Goal: Transaction & Acquisition: Purchase product/service

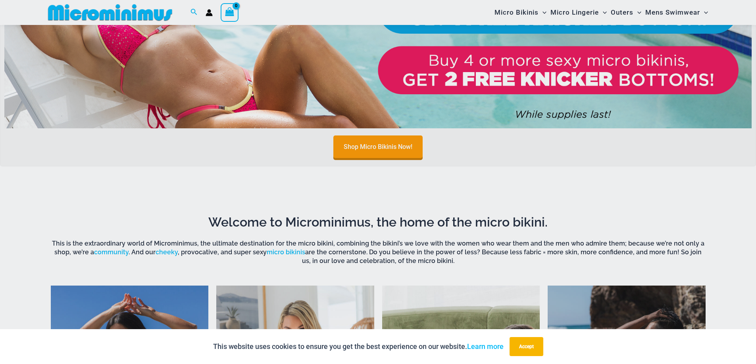
scroll to position [429, 0]
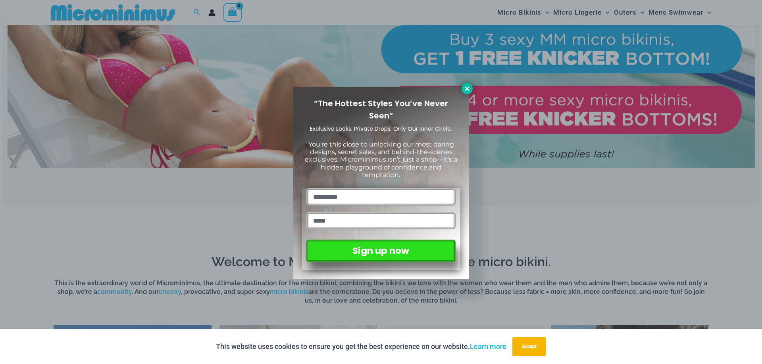
click at [466, 88] on icon at bounding box center [466, 88] width 4 height 4
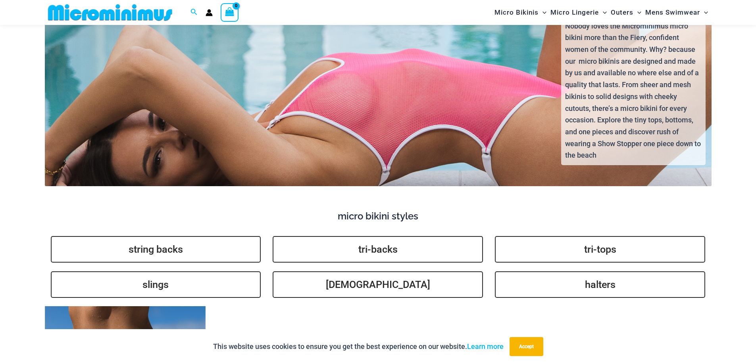
scroll to position [2016, 0]
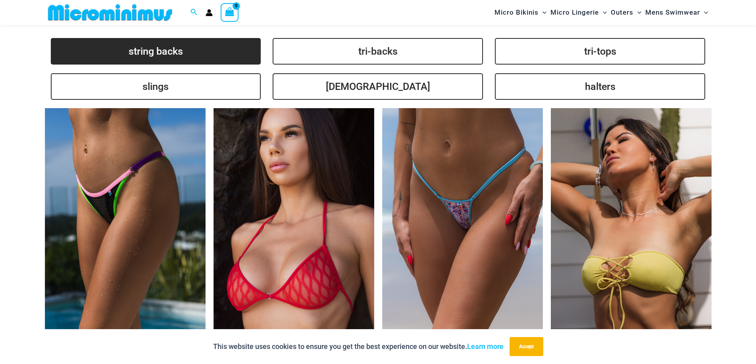
click at [193, 48] on link "string backs" at bounding box center [156, 51] width 210 height 27
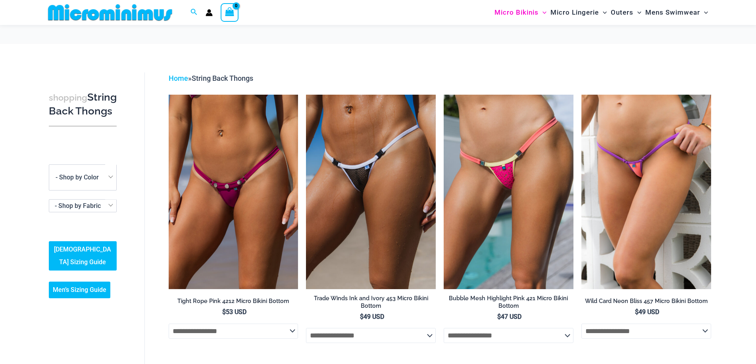
scroll to position [231, 0]
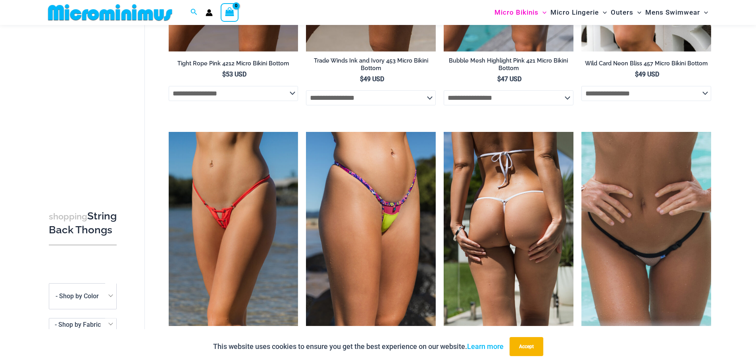
click at [542, 223] on img at bounding box center [508, 229] width 130 height 194
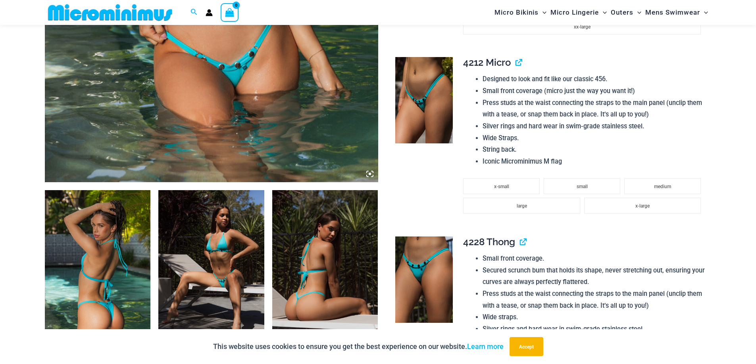
scroll to position [548, 0]
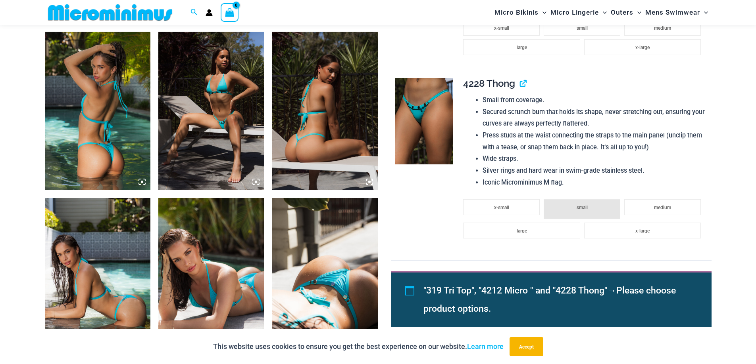
click at [145, 181] on icon at bounding box center [145, 180] width 2 height 2
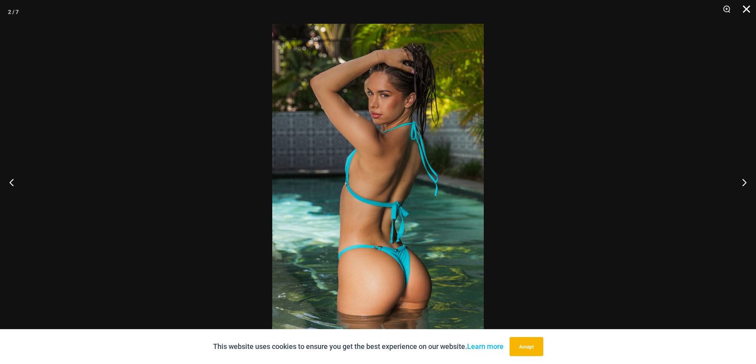
click at [748, 7] on button "Close" at bounding box center [743, 12] width 20 height 24
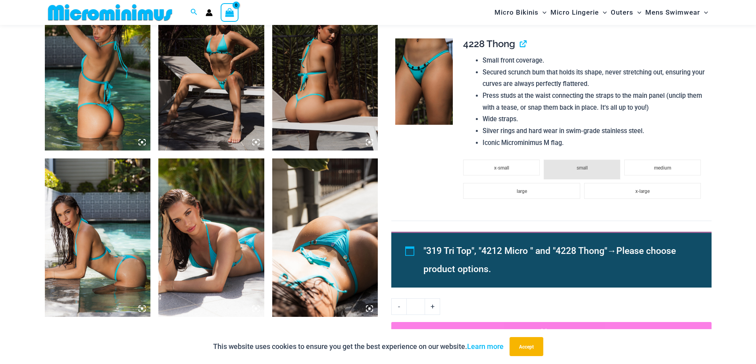
scroll to position [389, 0]
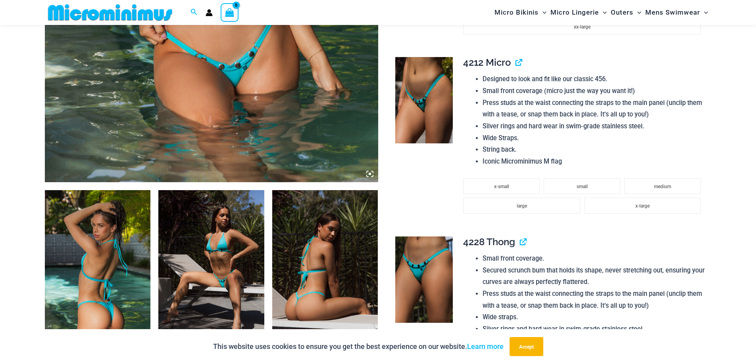
click at [245, 253] on img at bounding box center [211, 269] width 106 height 159
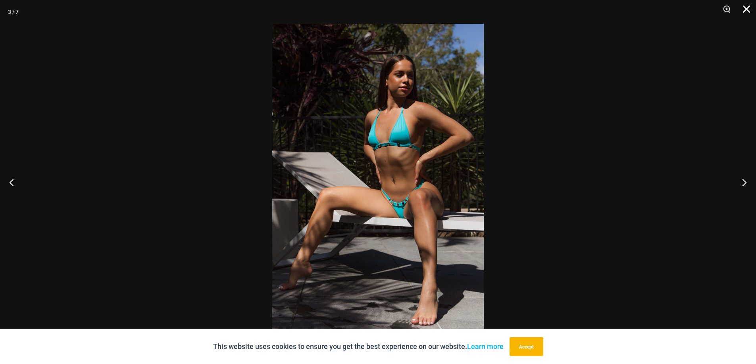
click at [751, 6] on button "Close" at bounding box center [743, 12] width 20 height 24
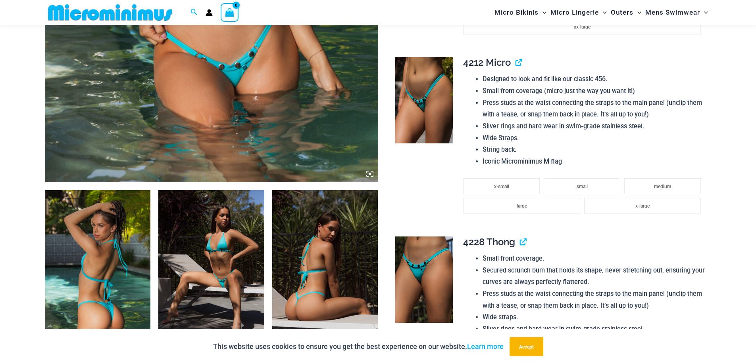
scroll to position [469, 0]
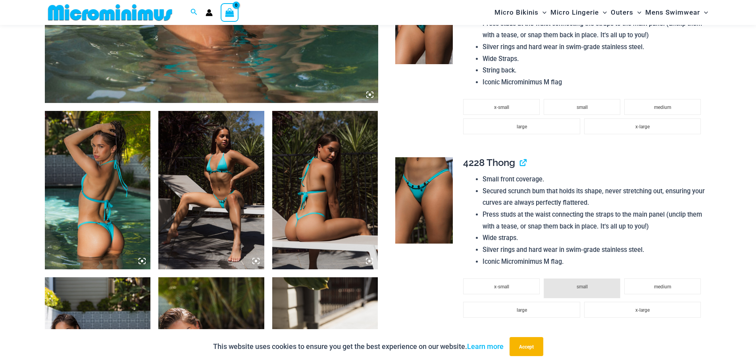
click at [370, 261] on icon at bounding box center [369, 261] width 2 height 2
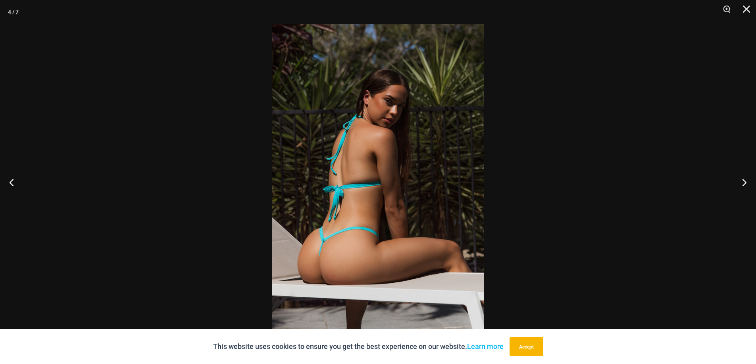
click at [387, 124] on img at bounding box center [377, 182] width 211 height 317
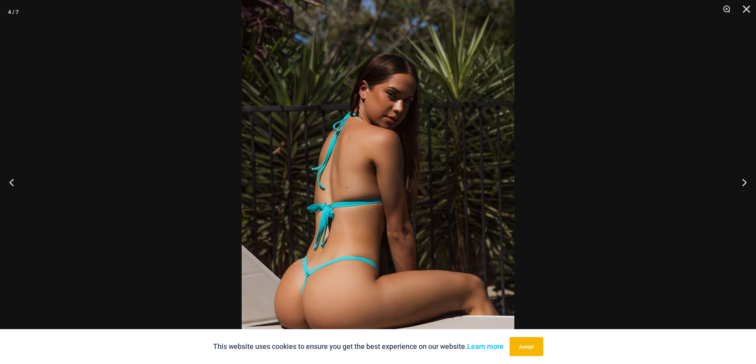
click at [405, 133] on img at bounding box center [378, 199] width 272 height 409
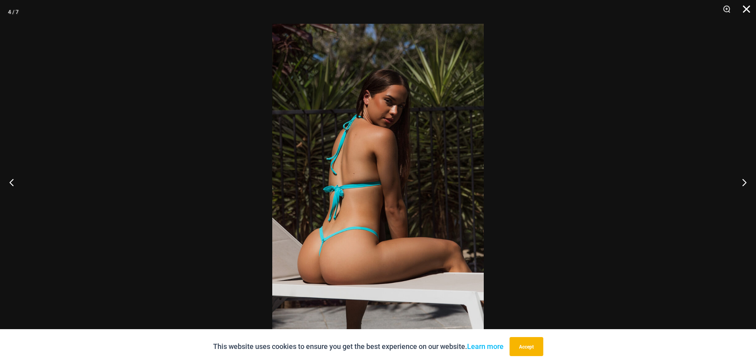
click at [749, 12] on button "Close" at bounding box center [743, 12] width 20 height 24
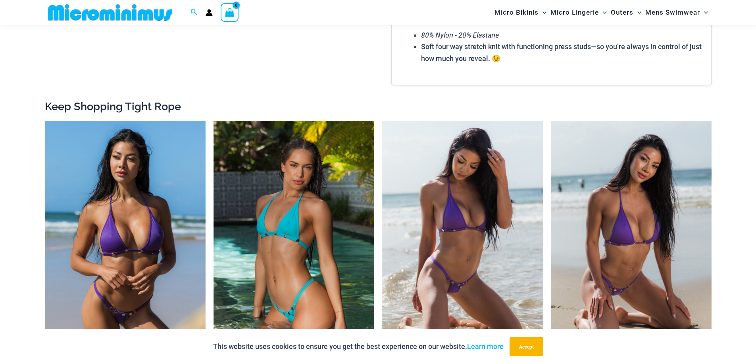
scroll to position [1222, 0]
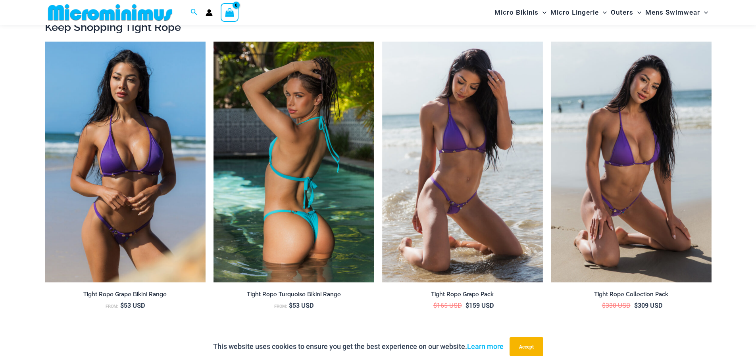
click at [314, 219] on img at bounding box center [293, 162] width 161 height 241
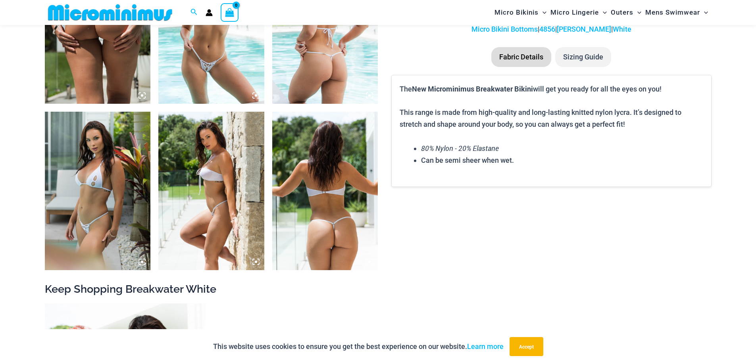
scroll to position [833, 0]
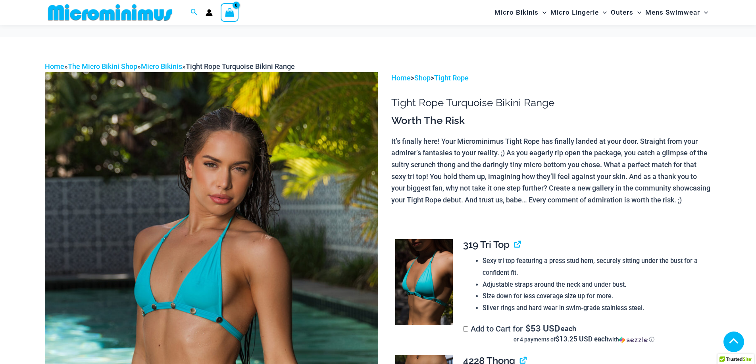
scroll to position [1030, 0]
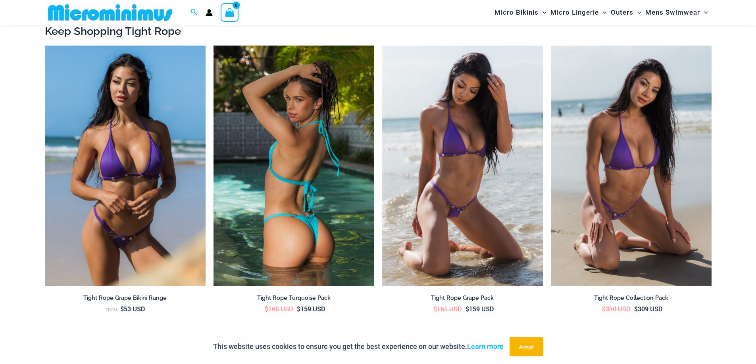
click at [321, 234] on img at bounding box center [293, 166] width 161 height 241
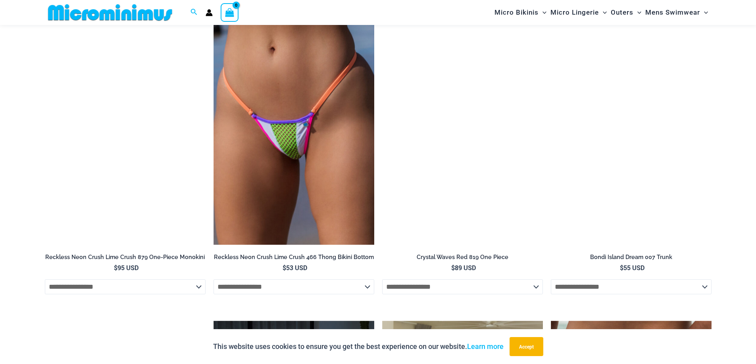
scroll to position [1805, 0]
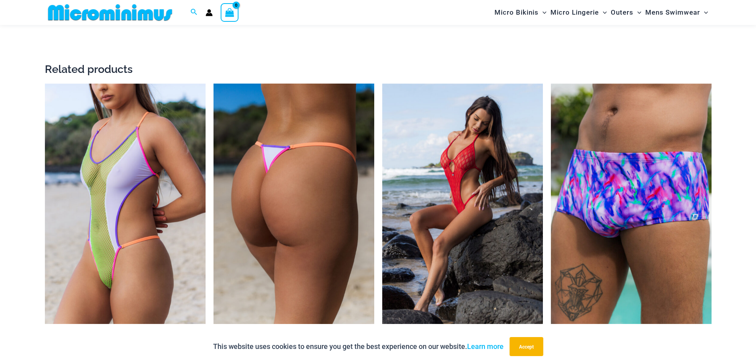
click at [361, 218] on img at bounding box center [293, 204] width 161 height 241
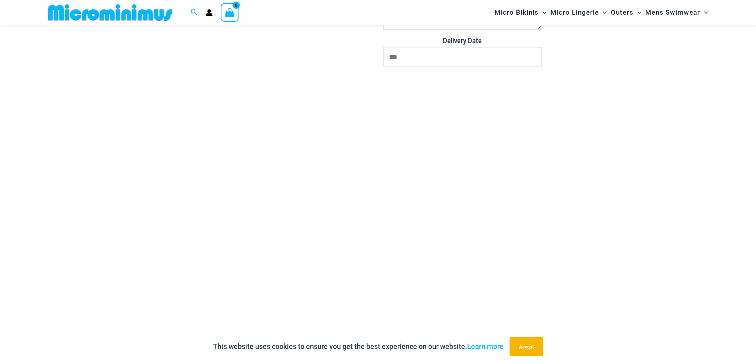
scroll to position [2733, 0]
